Goal: Task Accomplishment & Management: Manage account settings

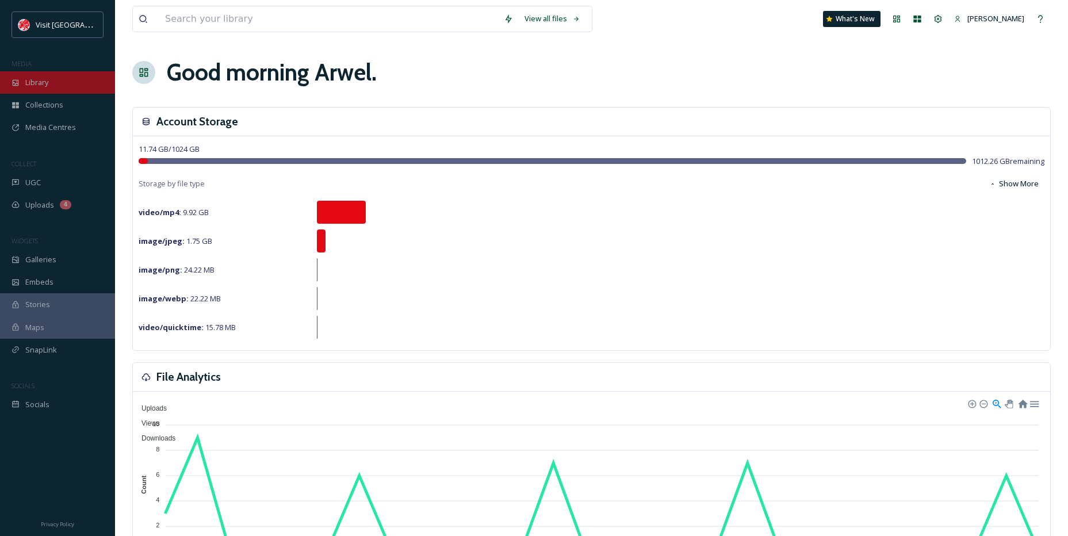
click at [51, 81] on div "Library" at bounding box center [57, 82] width 115 height 22
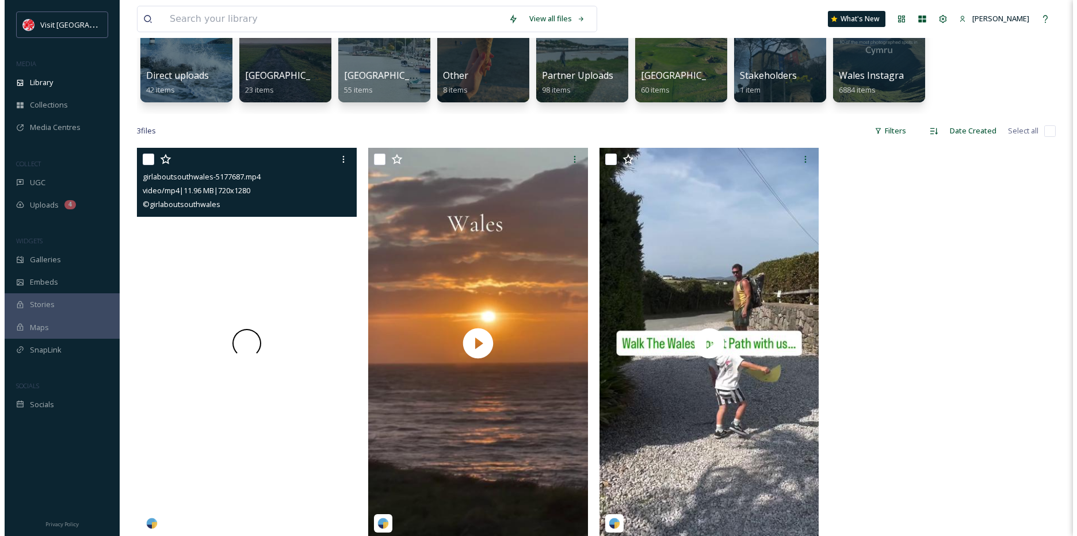
scroll to position [173, 0]
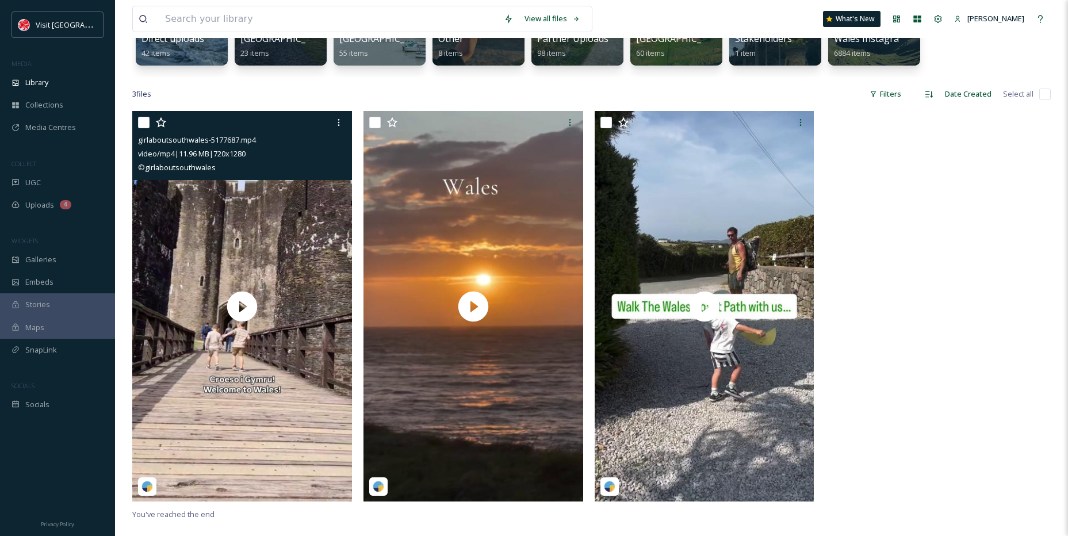
click at [145, 120] on input "checkbox" at bounding box center [144, 123] width 12 height 12
checkbox input "true"
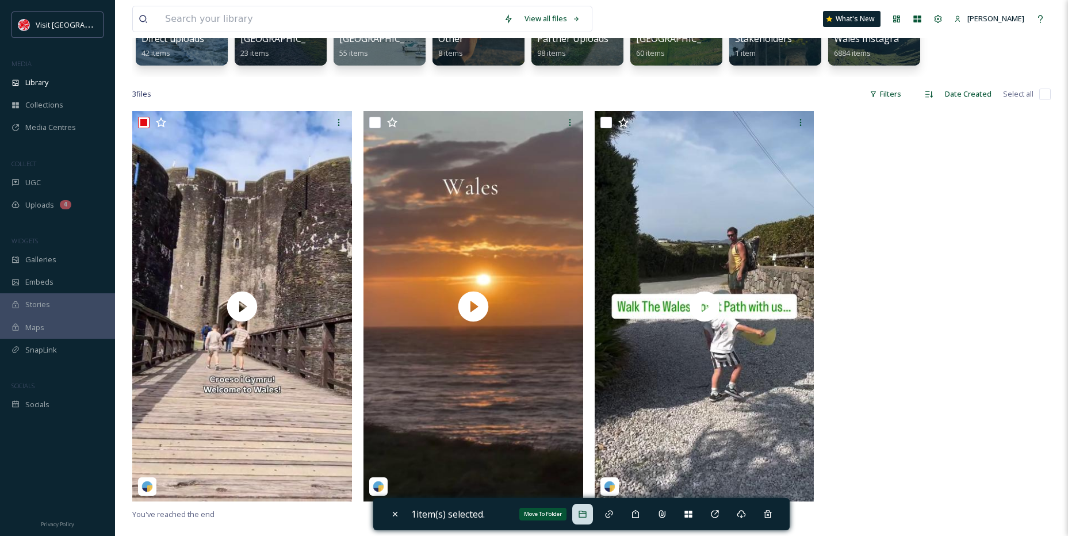
click at [585, 515] on icon at bounding box center [582, 514] width 9 height 9
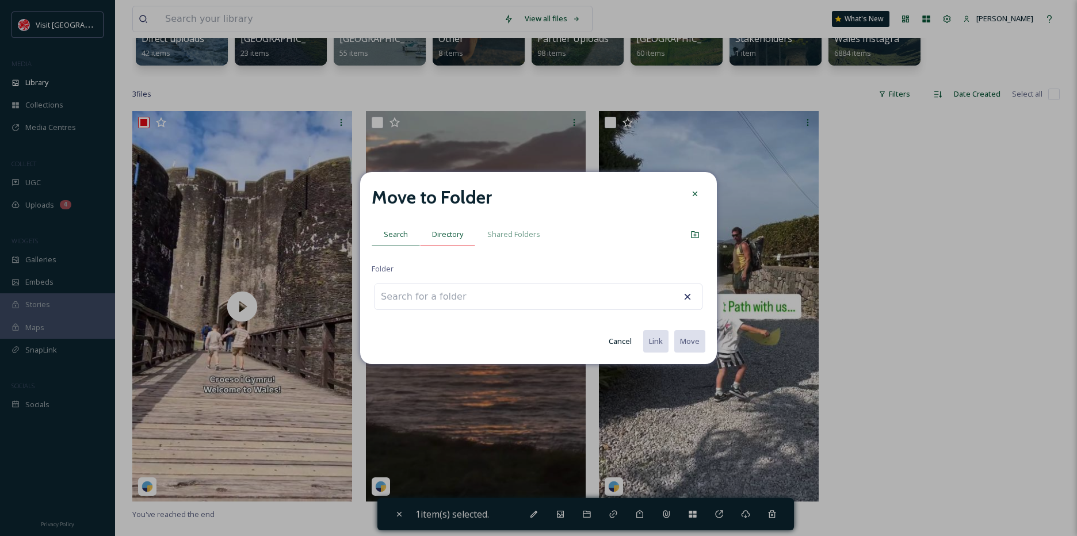
click at [457, 233] on span "Directory" at bounding box center [447, 234] width 31 height 11
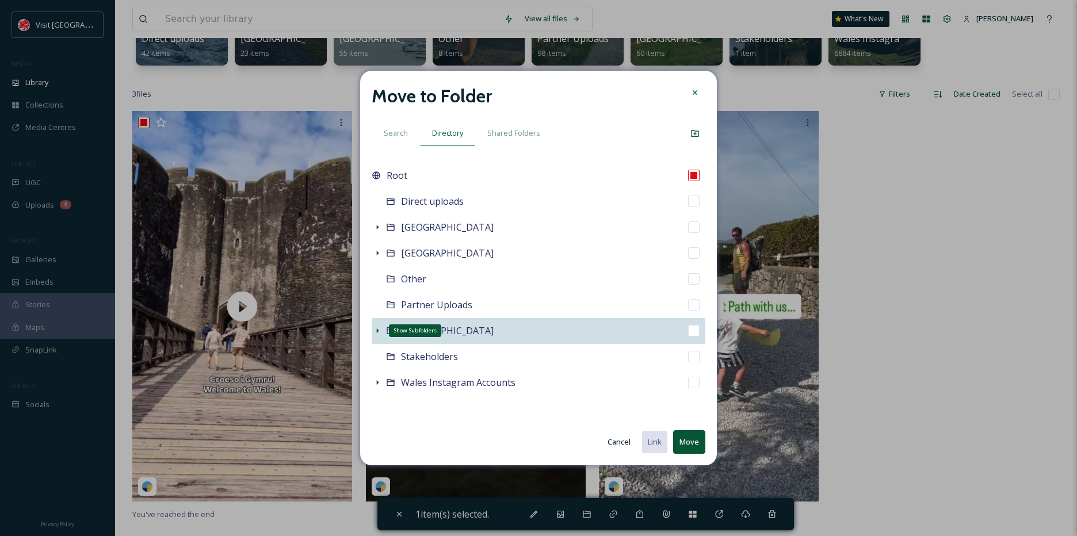
click at [379, 327] on icon at bounding box center [377, 330] width 9 height 9
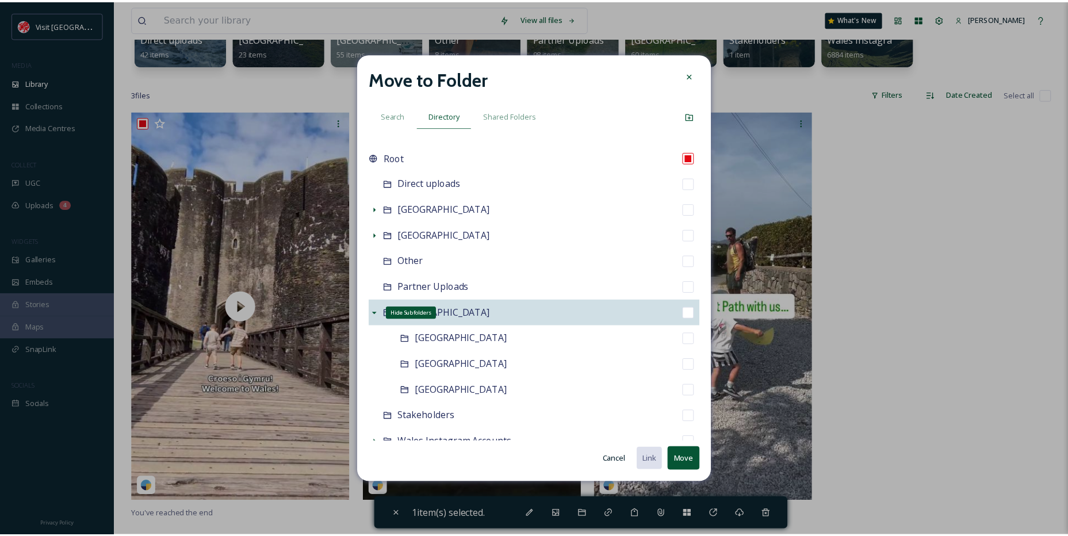
scroll to position [0, 0]
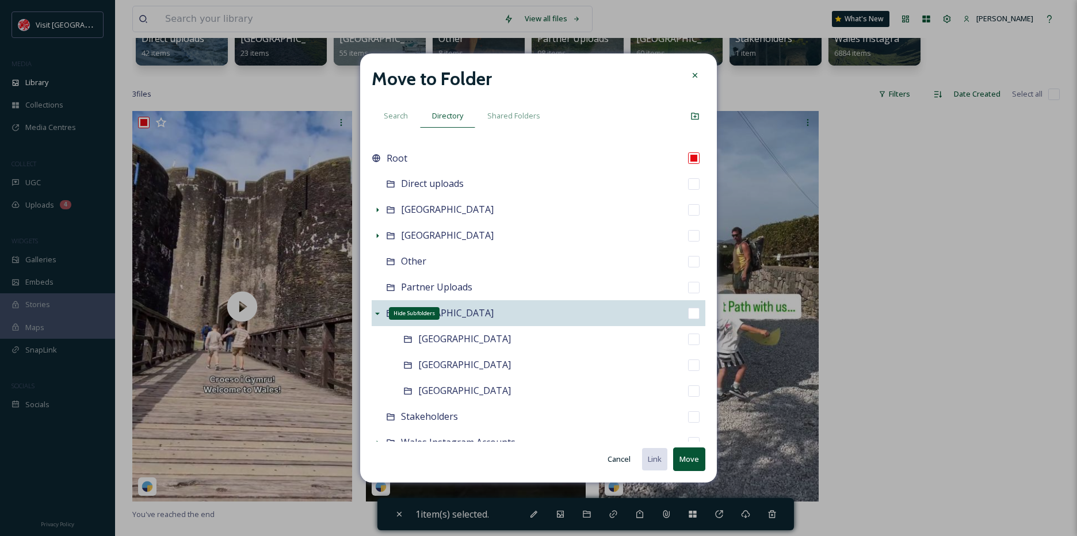
click at [450, 319] on span "[GEOGRAPHIC_DATA]" at bounding box center [447, 313] width 93 height 13
checkbox input "false"
checkbox input "true"
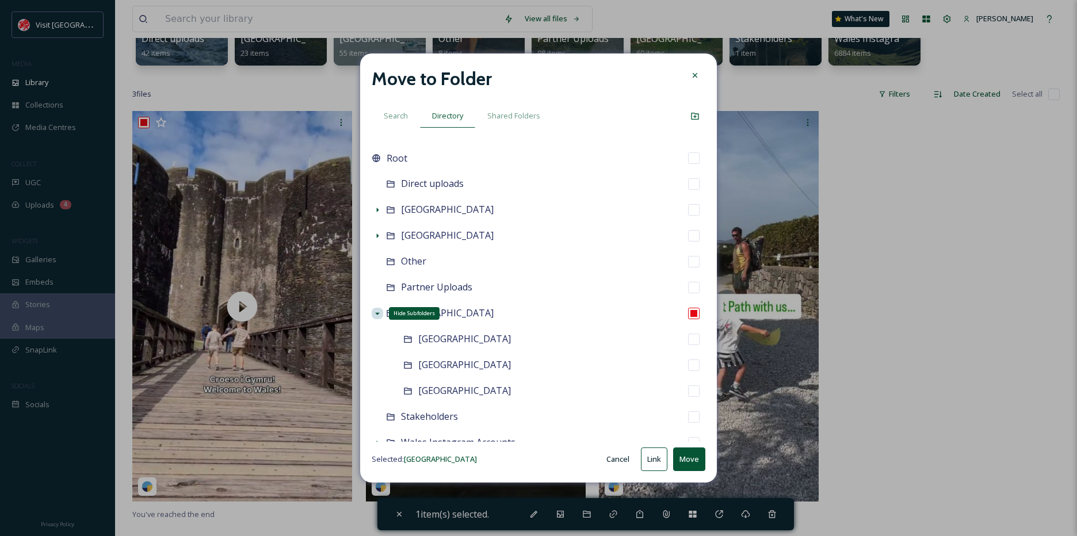
click at [683, 461] on button "Move" at bounding box center [689, 460] width 32 height 24
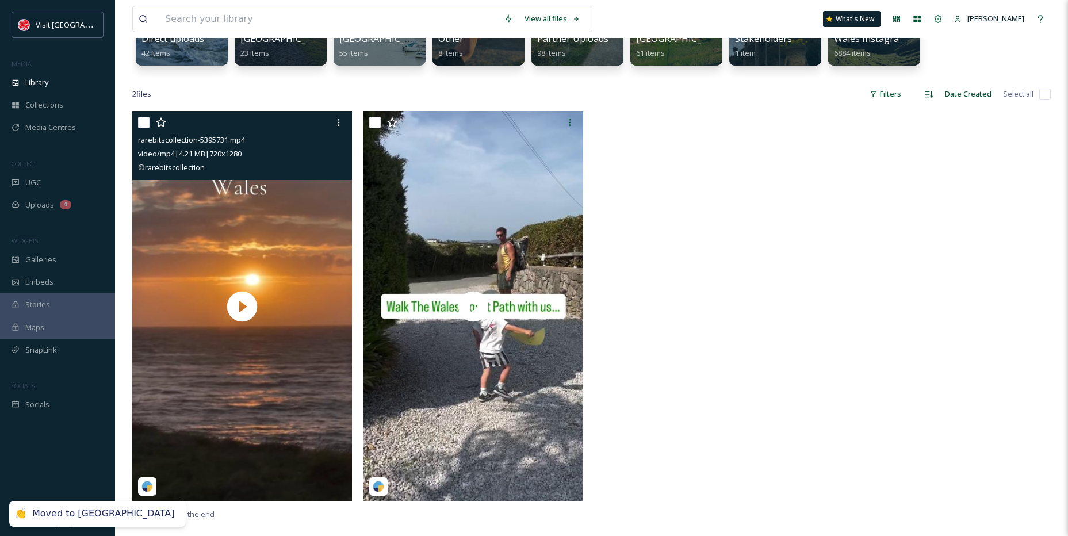
click at [145, 120] on input "checkbox" at bounding box center [144, 123] width 12 height 12
checkbox input "true"
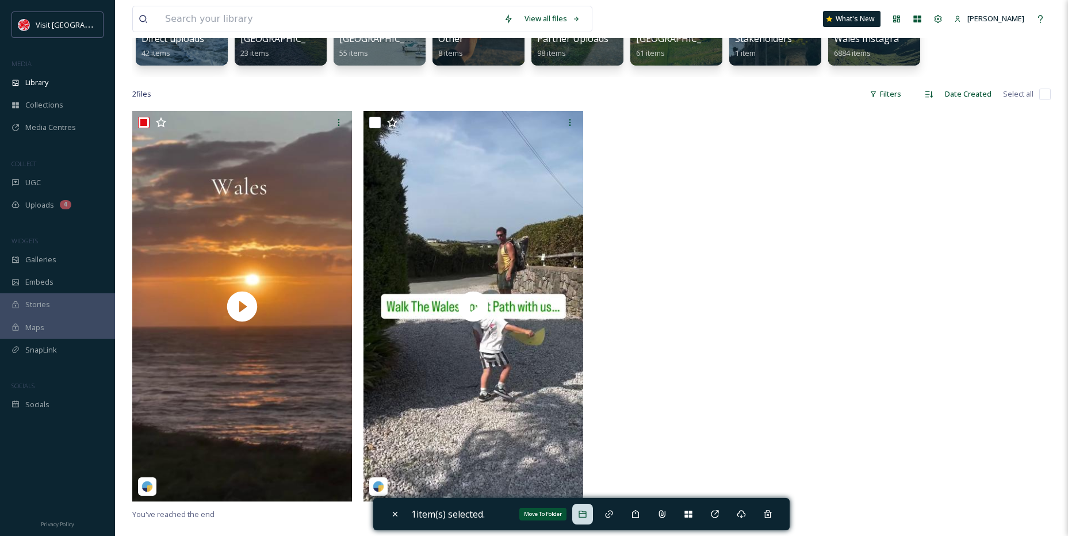
click at [584, 504] on div "Move To Folder" at bounding box center [582, 514] width 21 height 21
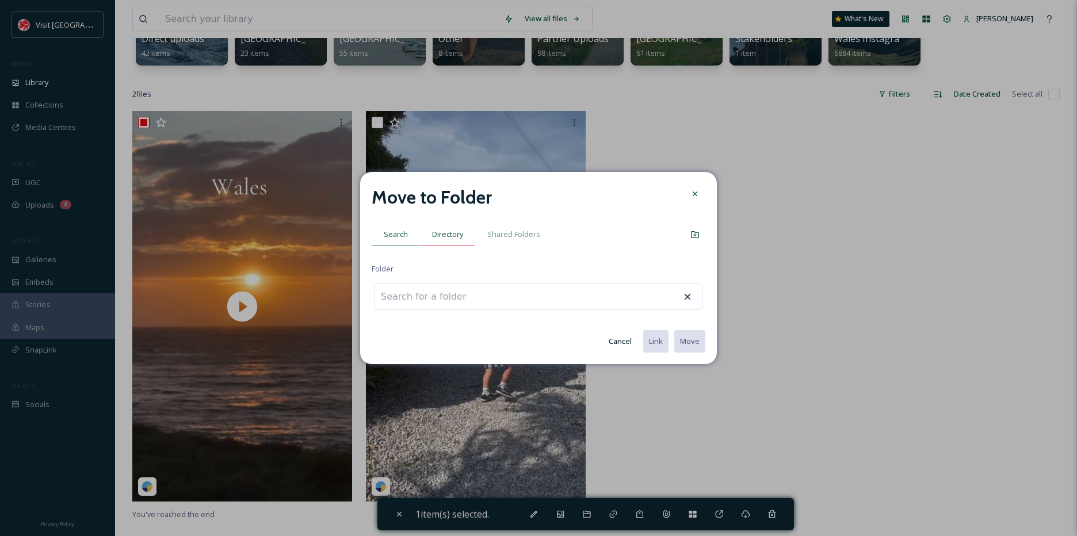
click at [458, 242] on div "Directory" at bounding box center [447, 235] width 55 height 24
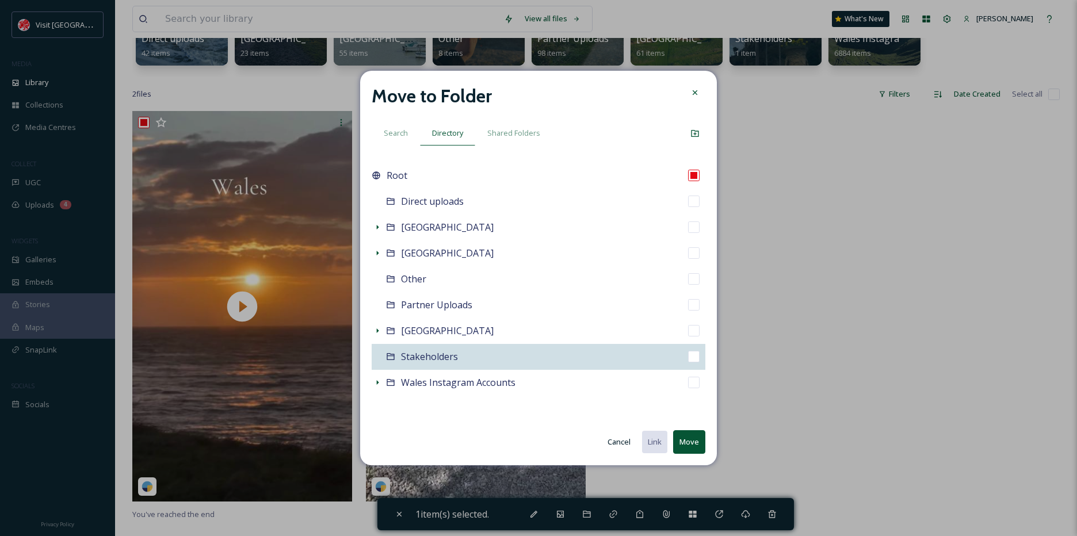
click at [461, 360] on div "Stakeholders" at bounding box center [539, 357] width 334 height 26
checkbox input "false"
checkbox input "true"
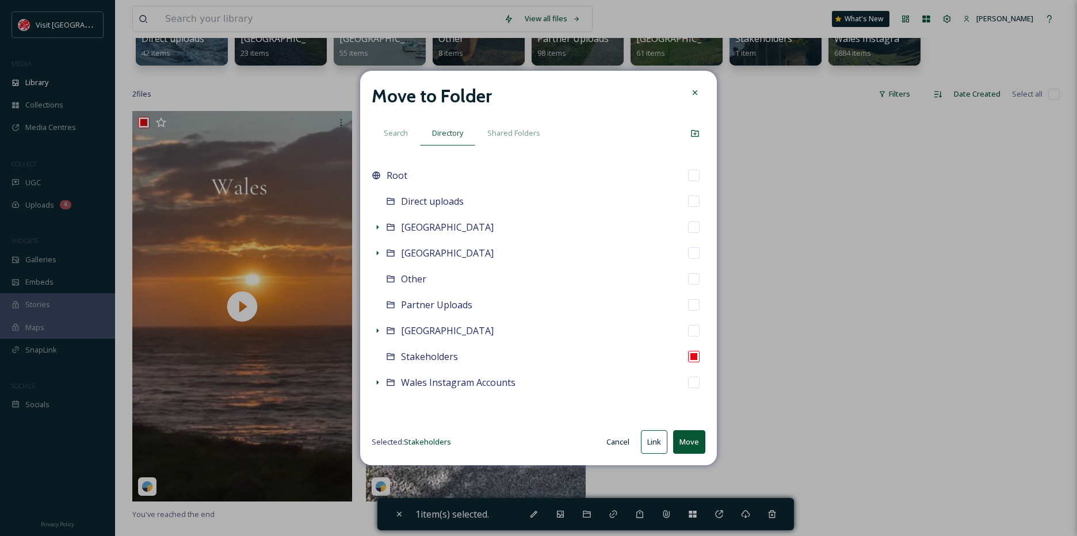
click at [689, 441] on button "Move" at bounding box center [689, 442] width 32 height 24
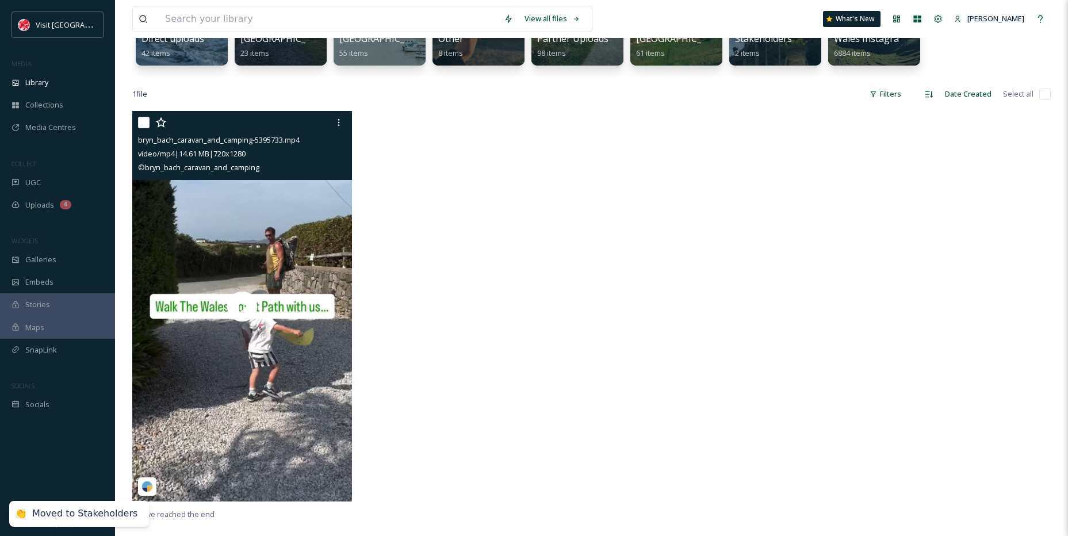
click at [147, 127] on input "checkbox" at bounding box center [144, 123] width 12 height 12
checkbox input "true"
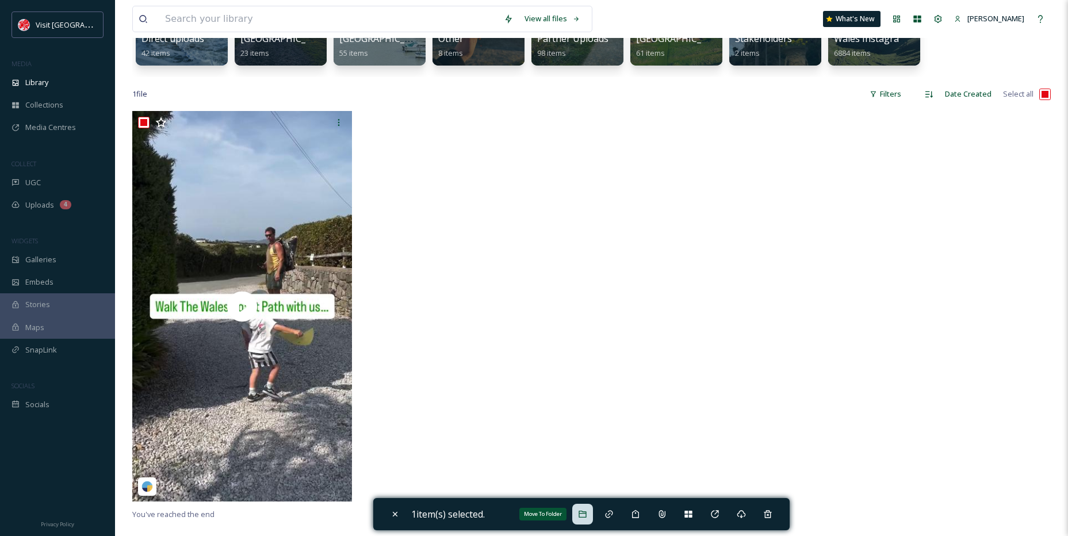
click at [581, 514] on icon at bounding box center [582, 514] width 9 height 9
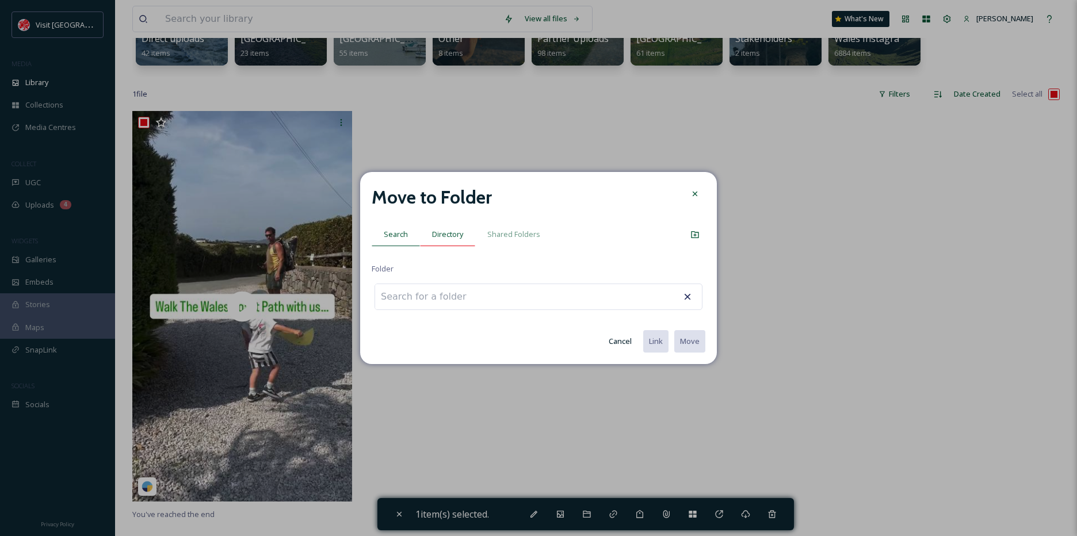
click at [439, 238] on span "Directory" at bounding box center [447, 234] width 31 height 11
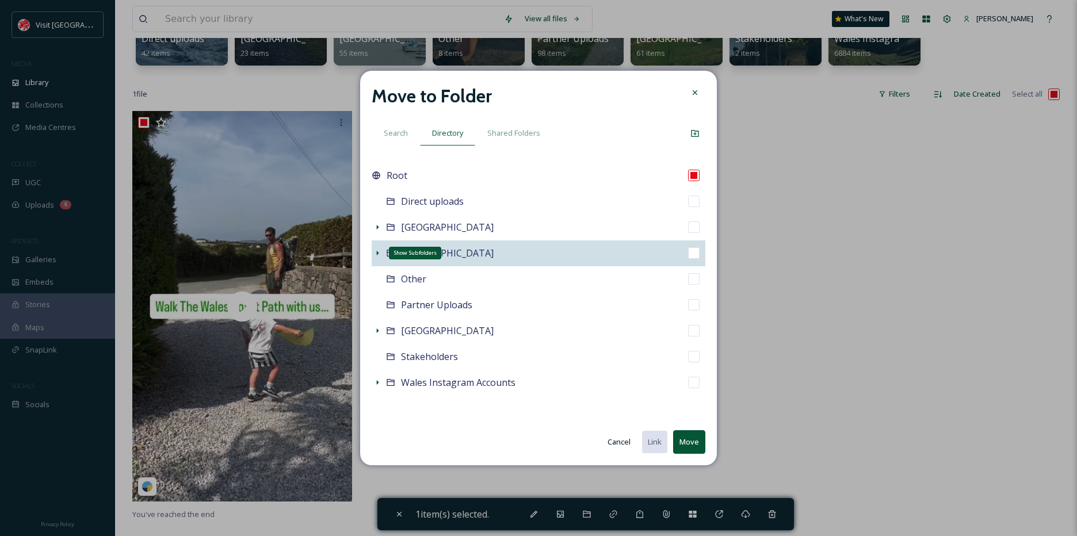
click at [375, 253] on icon at bounding box center [377, 253] width 9 height 9
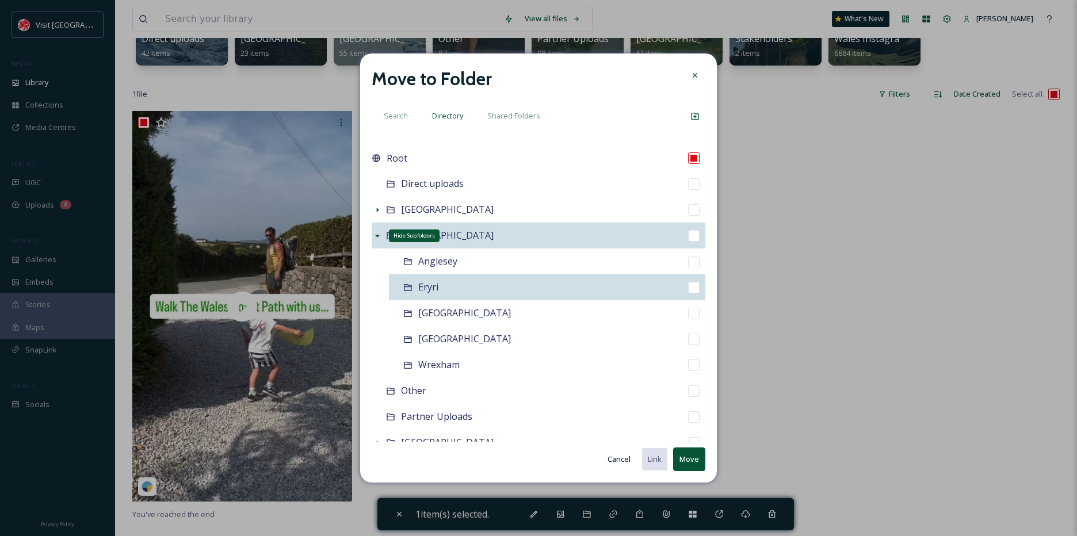
click at [442, 280] on div "Eryri" at bounding box center [547, 287] width 316 height 26
checkbox input "false"
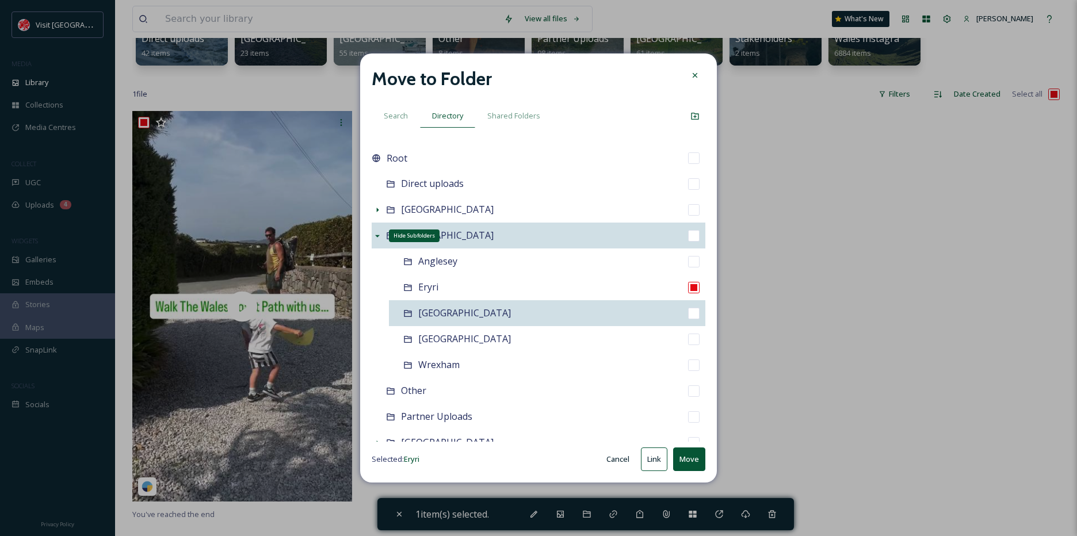
click at [499, 318] on div "[GEOGRAPHIC_DATA]" at bounding box center [547, 313] width 316 height 26
checkbox input "false"
checkbox input "true"
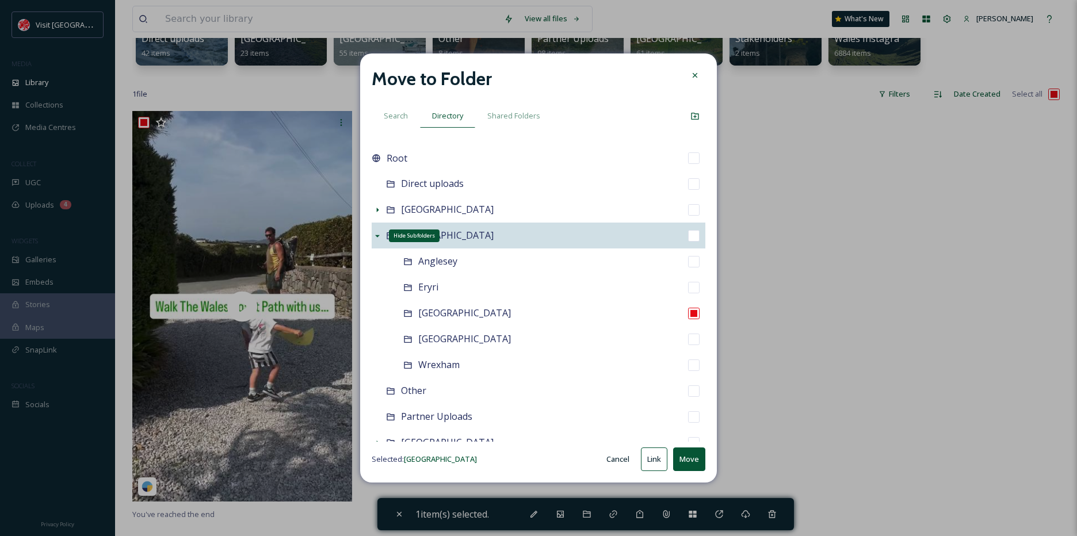
click at [711, 471] on div "Move to Folder Search Directory Shared Folders Root Direct uploads [GEOGRAPHIC_…" at bounding box center [538, 268] width 357 height 429
click at [694, 467] on button "Move" at bounding box center [689, 460] width 32 height 24
checkbox input "false"
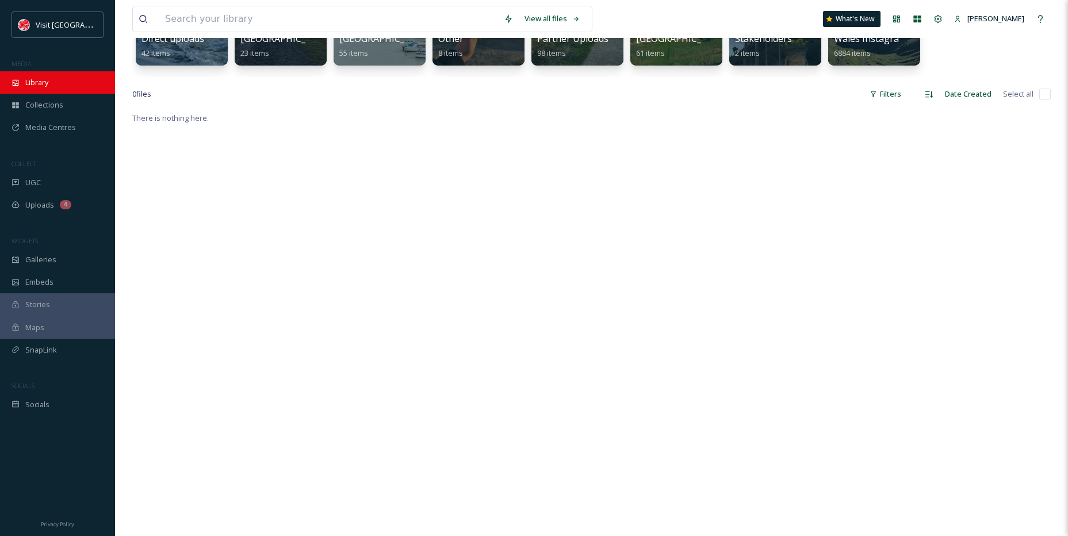
click at [40, 87] on span "Library" at bounding box center [36, 82] width 23 height 11
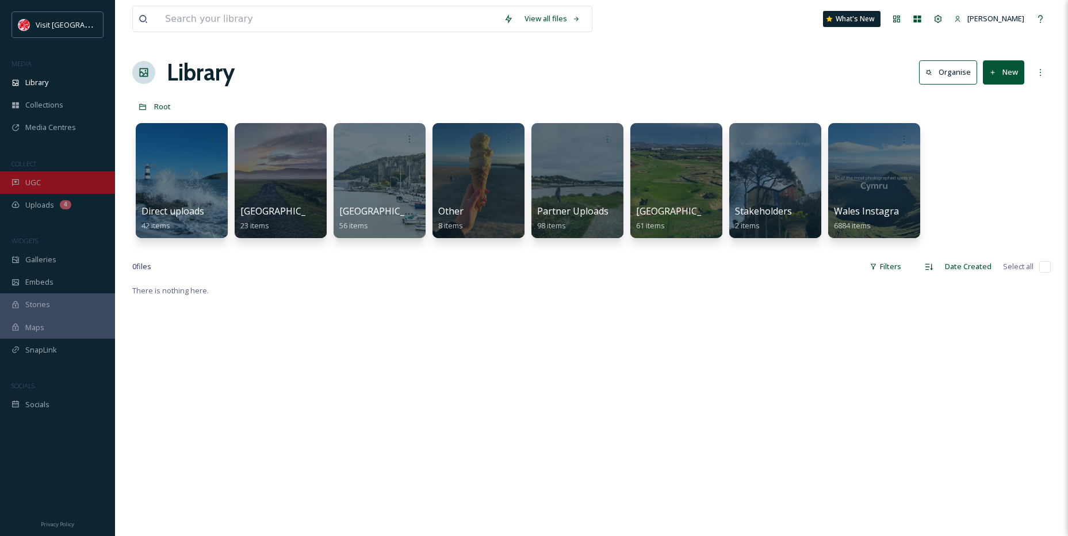
click at [44, 188] on div "UGC" at bounding box center [57, 182] width 115 height 22
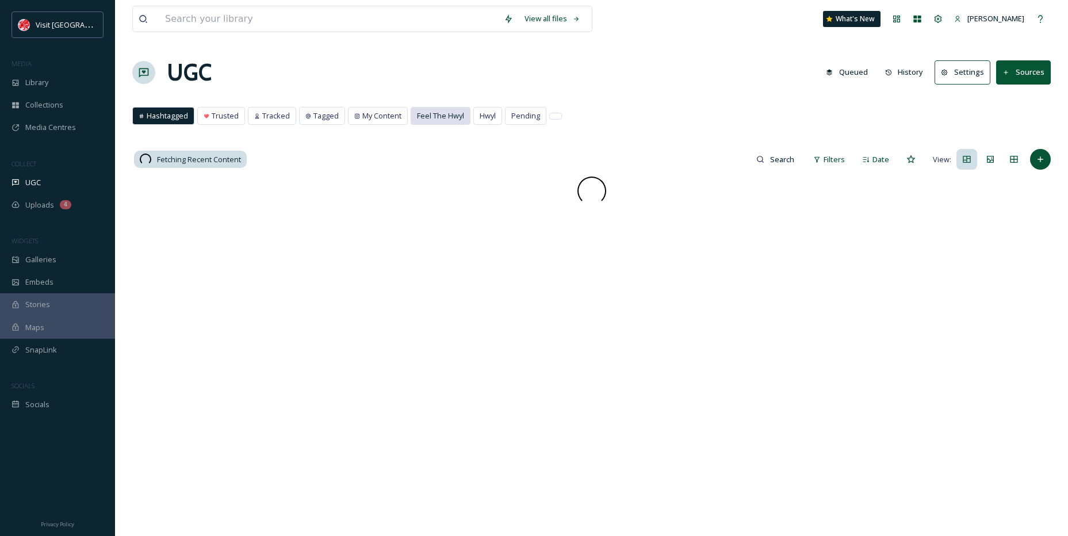
click at [431, 118] on span "Feel The Hwyl" at bounding box center [440, 115] width 47 height 11
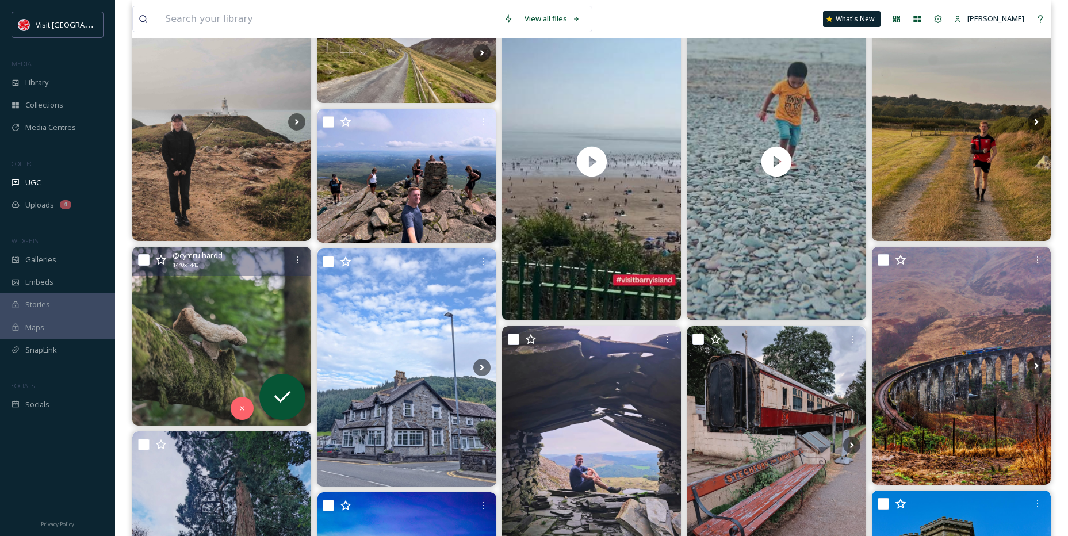
scroll to position [230, 0]
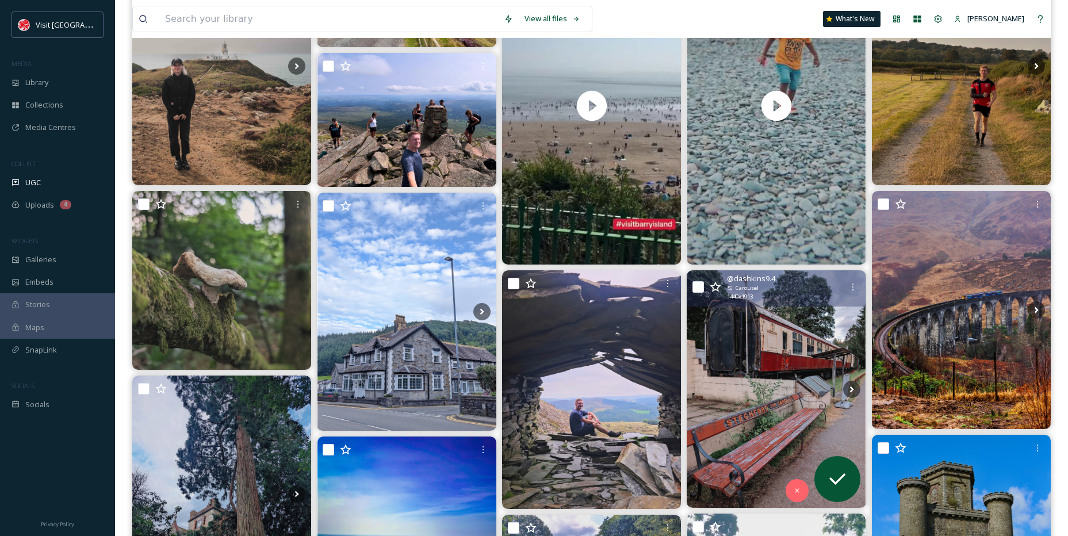
click at [736, 373] on img at bounding box center [776, 389] width 179 height 238
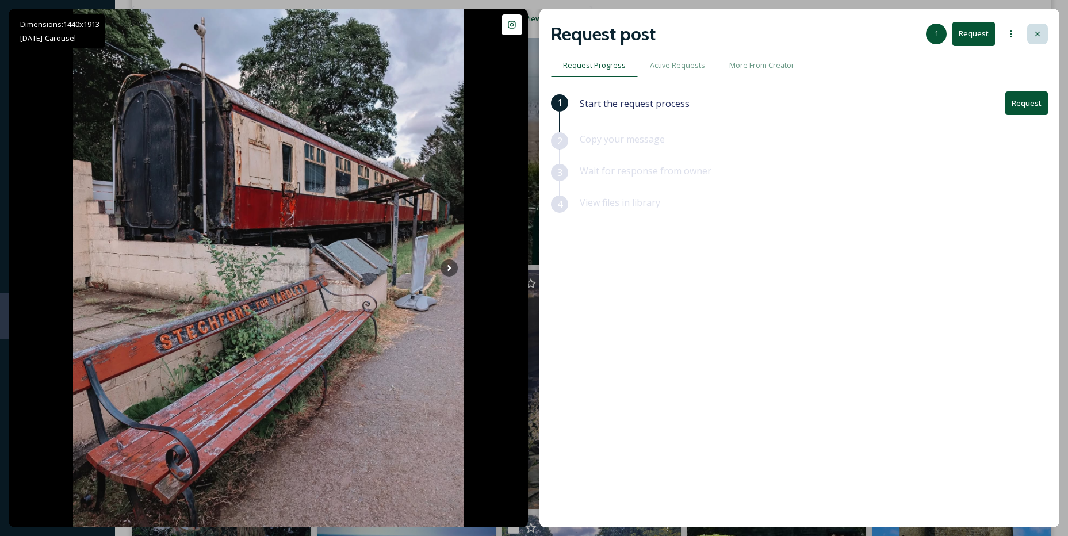
click at [1037, 26] on div at bounding box center [1038, 34] width 21 height 21
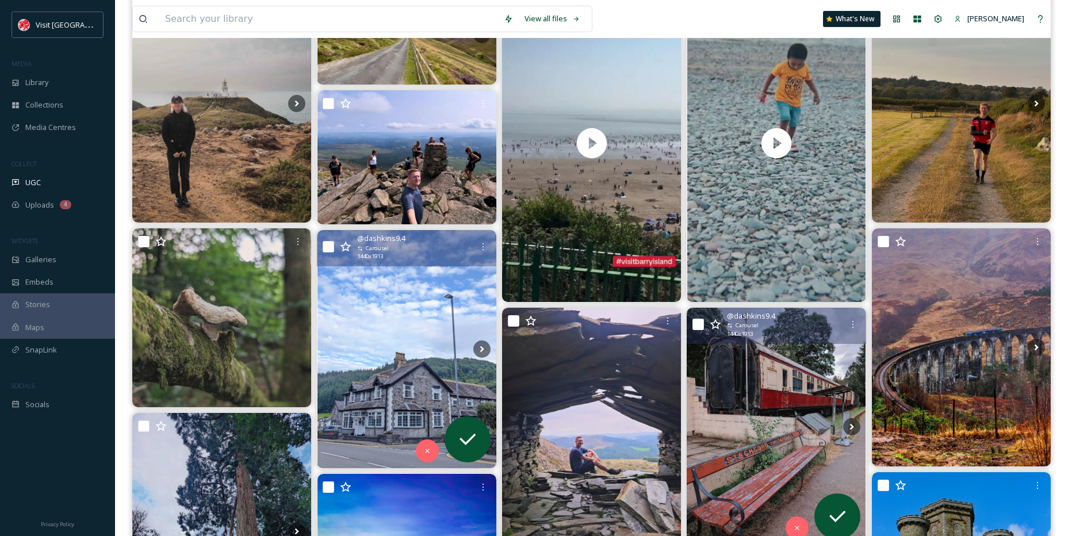
scroll to position [173, 0]
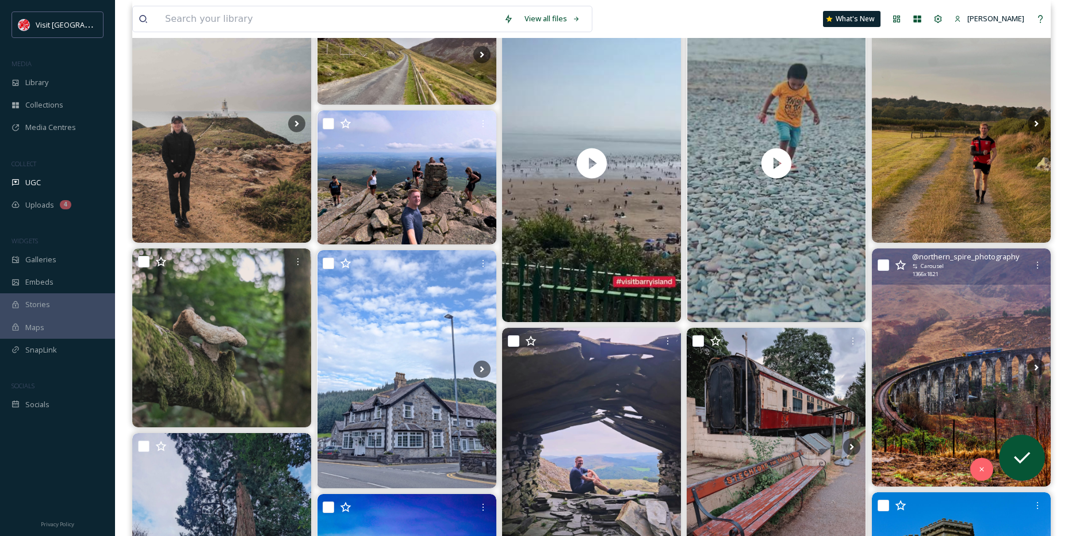
click at [989, 330] on img at bounding box center [961, 368] width 179 height 239
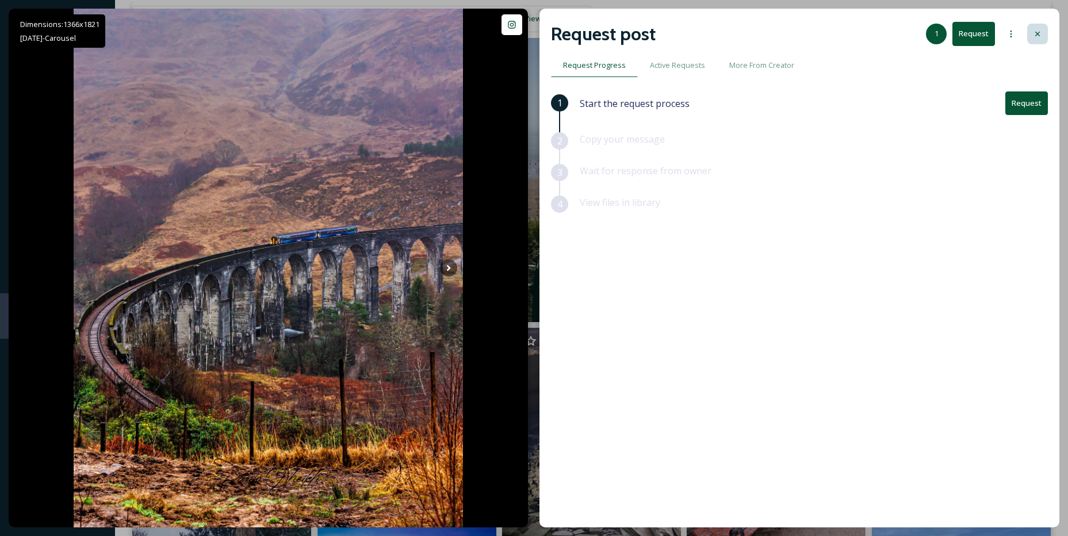
click at [1040, 32] on icon at bounding box center [1037, 33] width 9 height 9
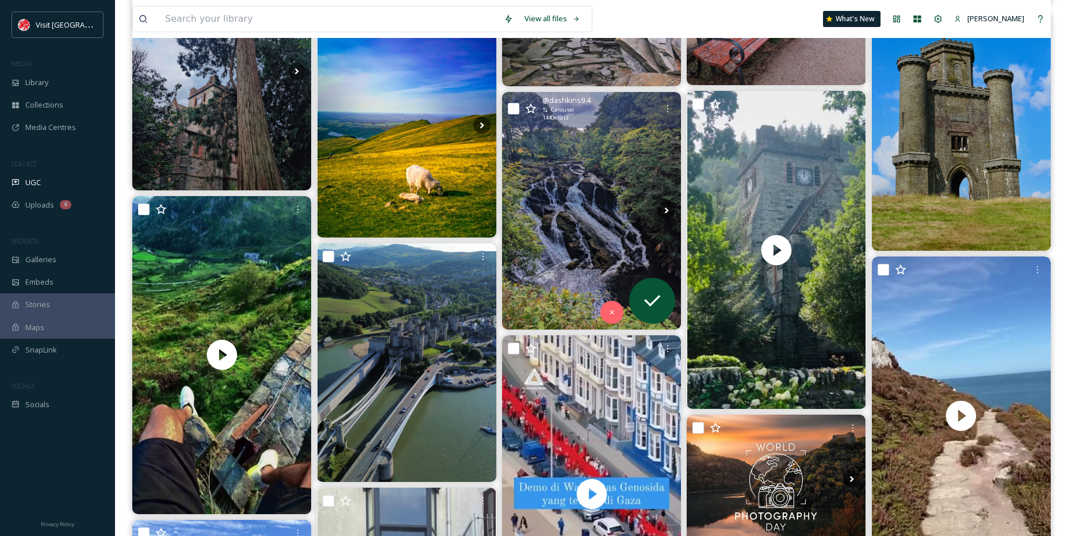
scroll to position [633, 0]
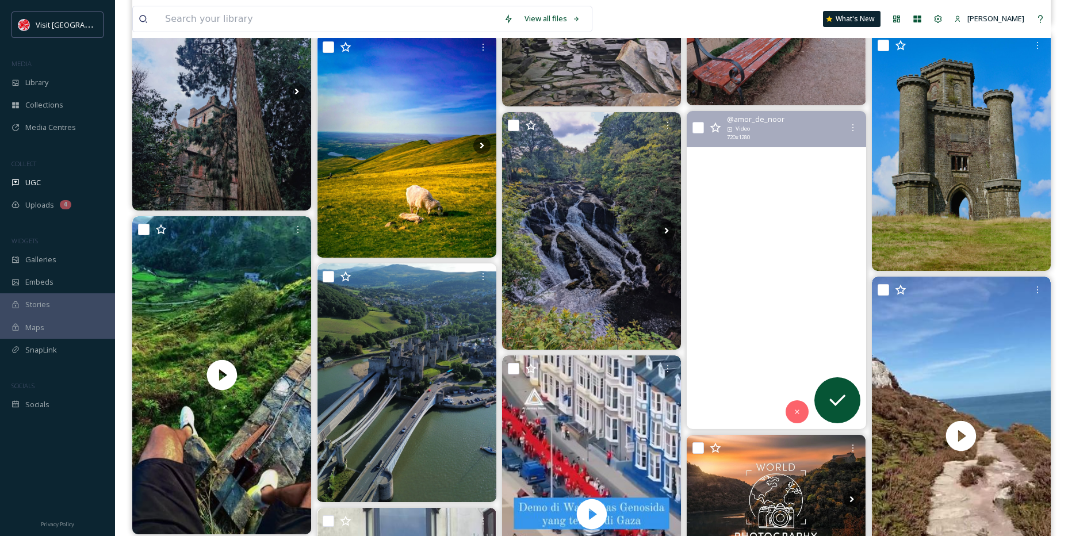
click at [754, 170] on video "🏞️\a#traveldiaries #travelphotography #vacation #nature #naturelove #wales #pen…" at bounding box center [776, 270] width 179 height 318
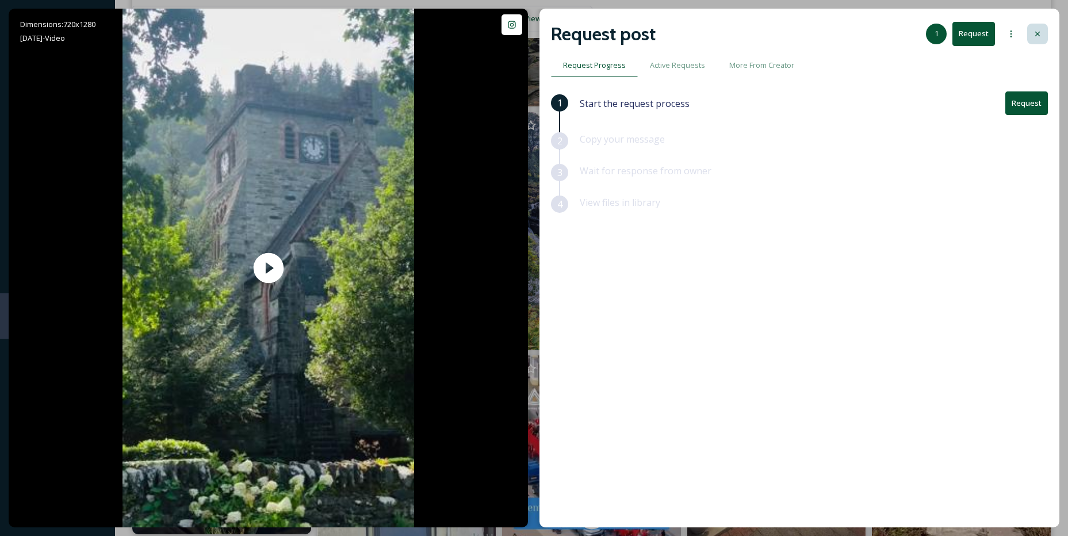
click at [1040, 25] on div at bounding box center [1038, 34] width 21 height 21
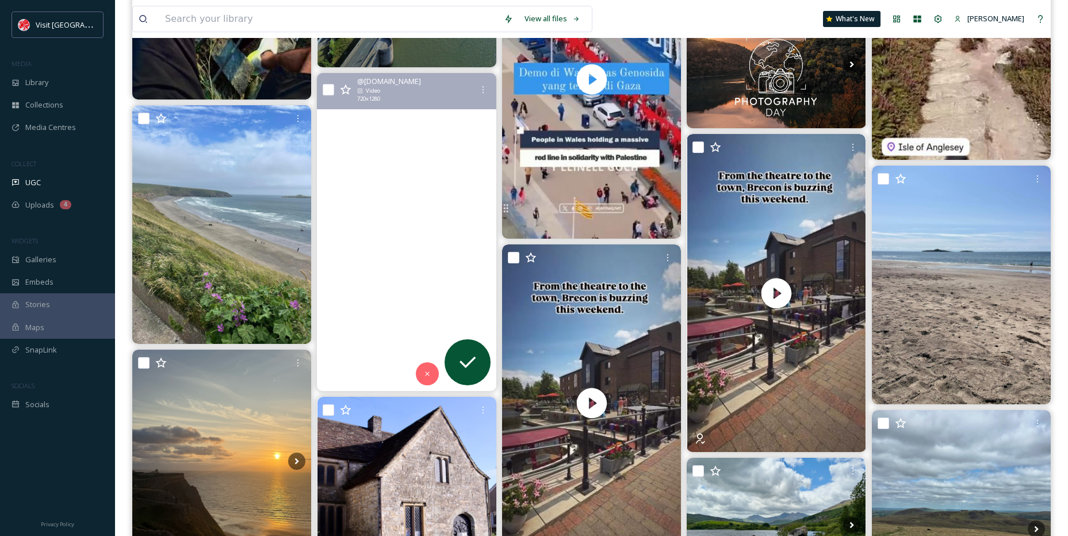
scroll to position [1093, 0]
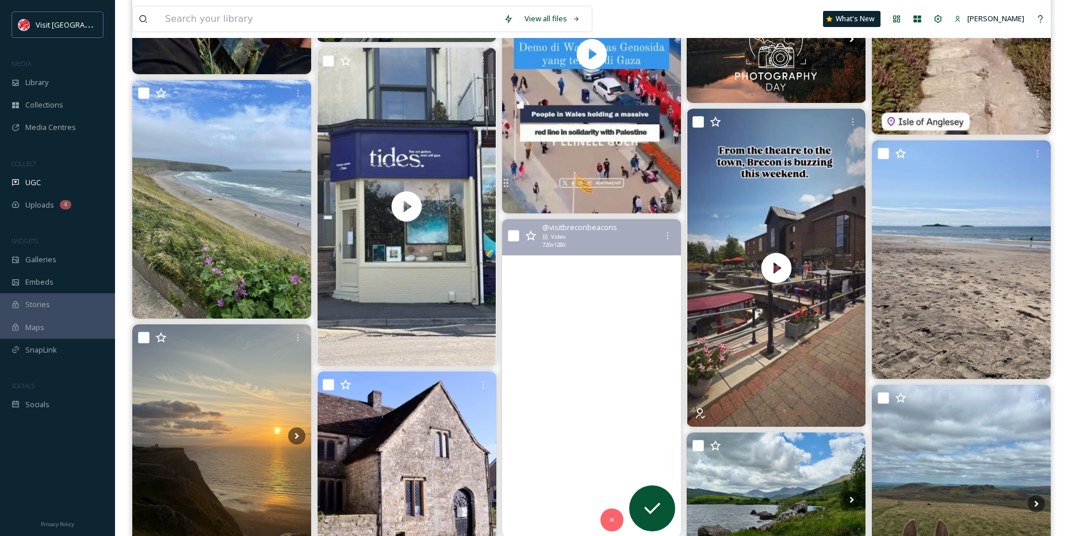
click at [601, 311] on video "Brecon Jazz Festival 2025 breconjazzfestival2025 \a\aFeeling the hwyl - join in…" at bounding box center [591, 378] width 179 height 318
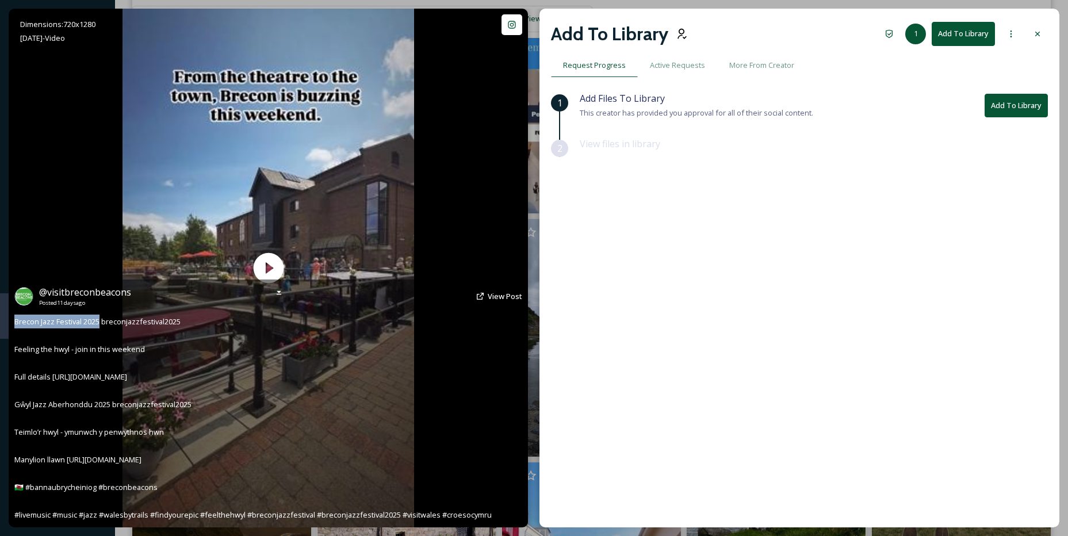
drag, startPoint x: 14, startPoint y: 323, endPoint x: 100, endPoint y: 322, distance: 85.2
click at [100, 322] on span "Brecon Jazz Festival 2025 breconjazzfestival2025 Feeling the hwyl - join in thi…" at bounding box center [253, 418] width 478 height 204
copy span "Brecon Jazz Festival 2025"
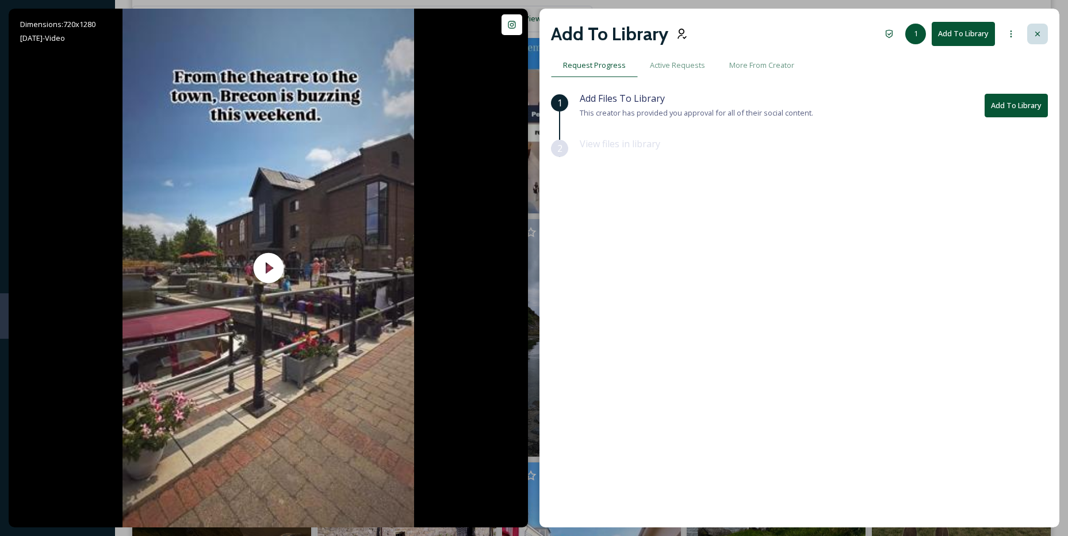
click at [1046, 39] on div at bounding box center [1038, 34] width 21 height 21
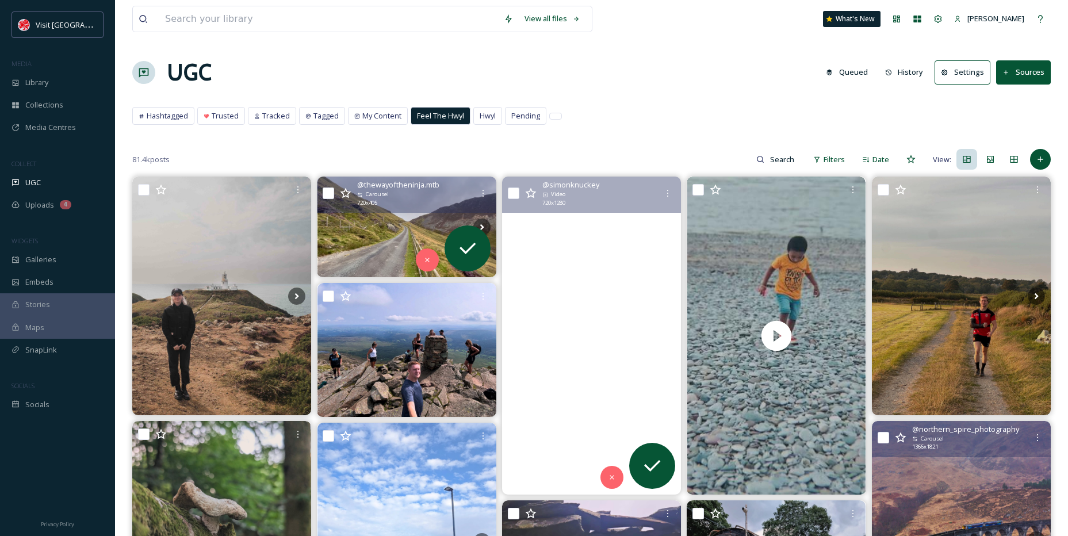
drag, startPoint x: 352, startPoint y: 405, endPoint x: 422, endPoint y: 186, distance: 229.6
